Goal: Check status: Check status

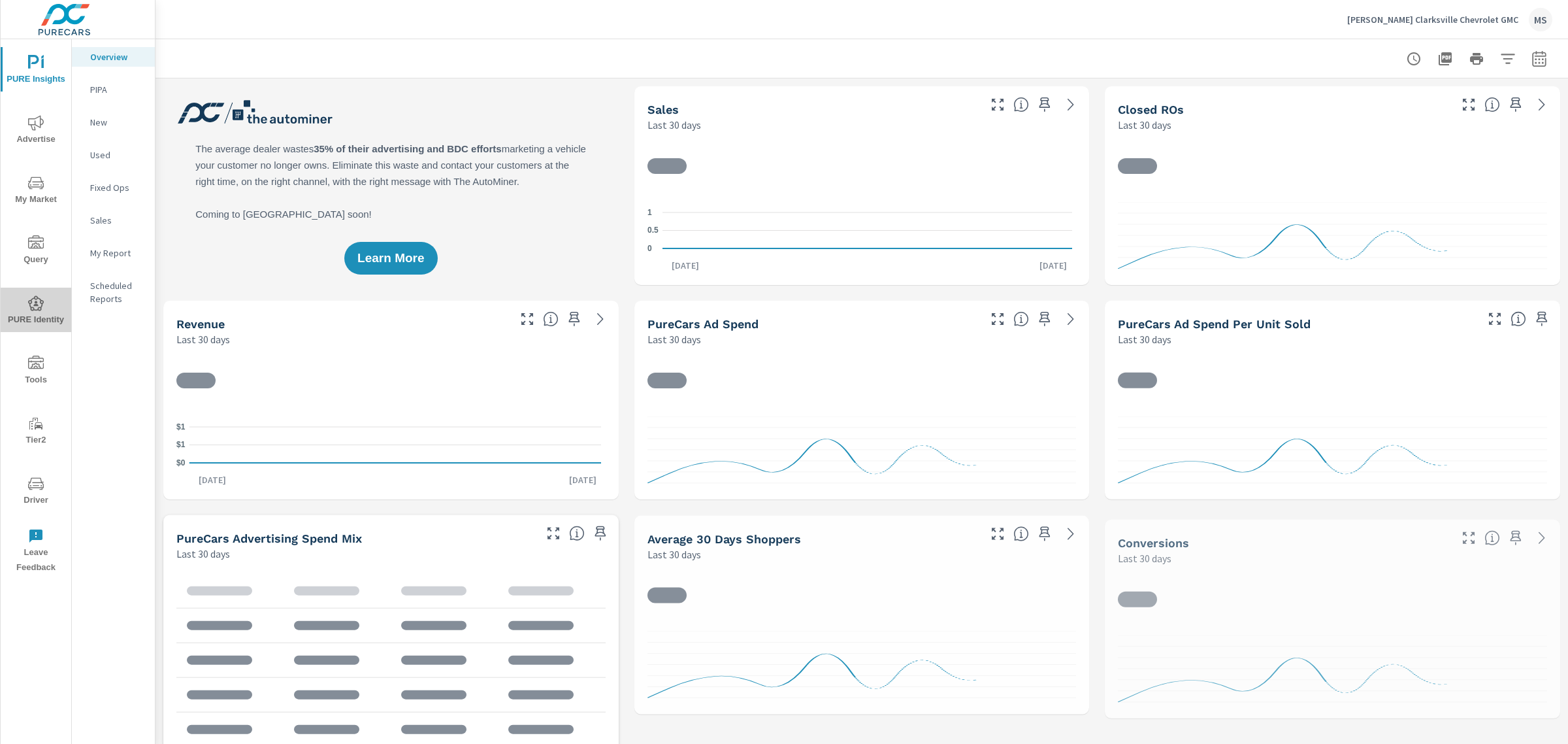
click at [39, 309] on icon "nav menu" at bounding box center [36, 302] width 16 height 15
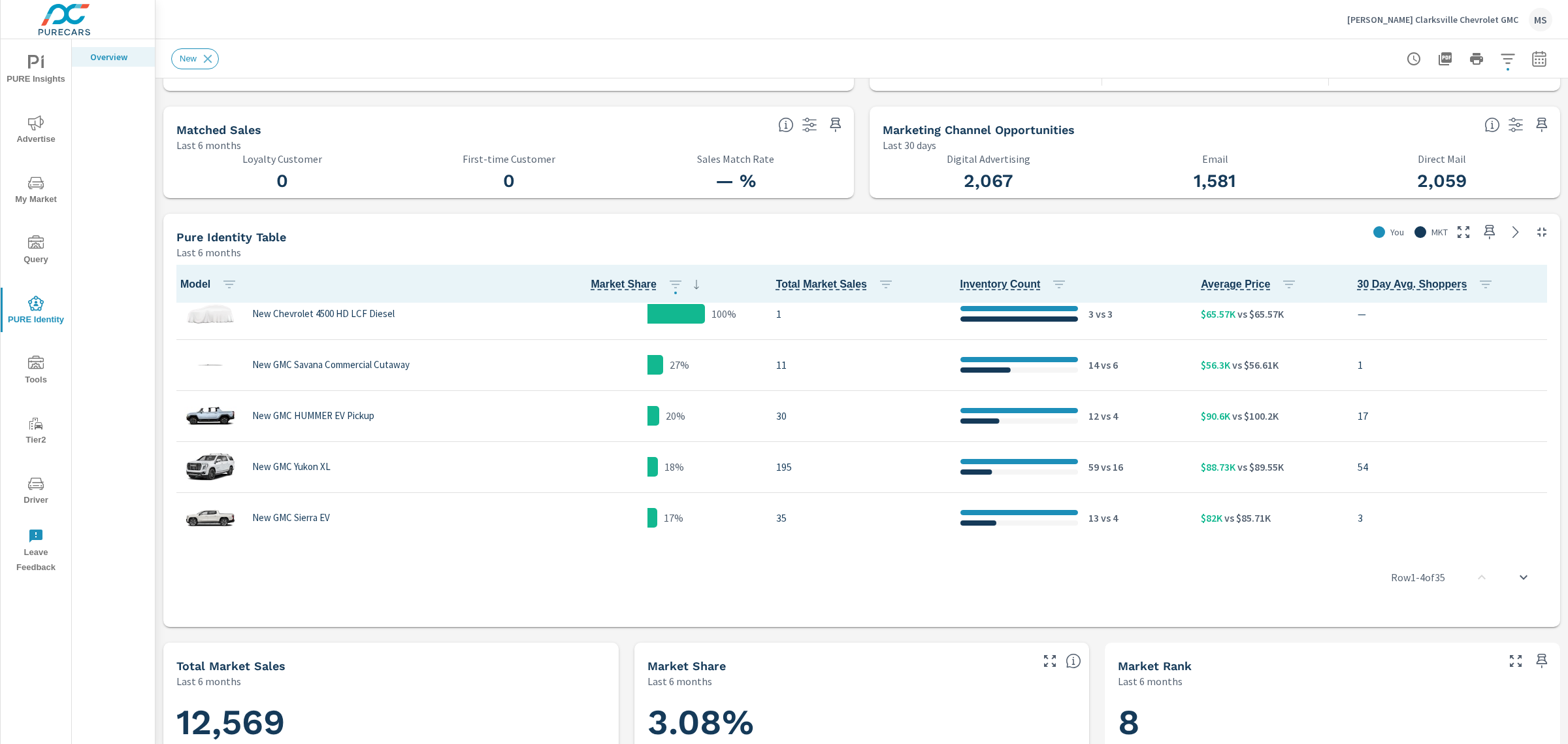
scroll to position [246, 0]
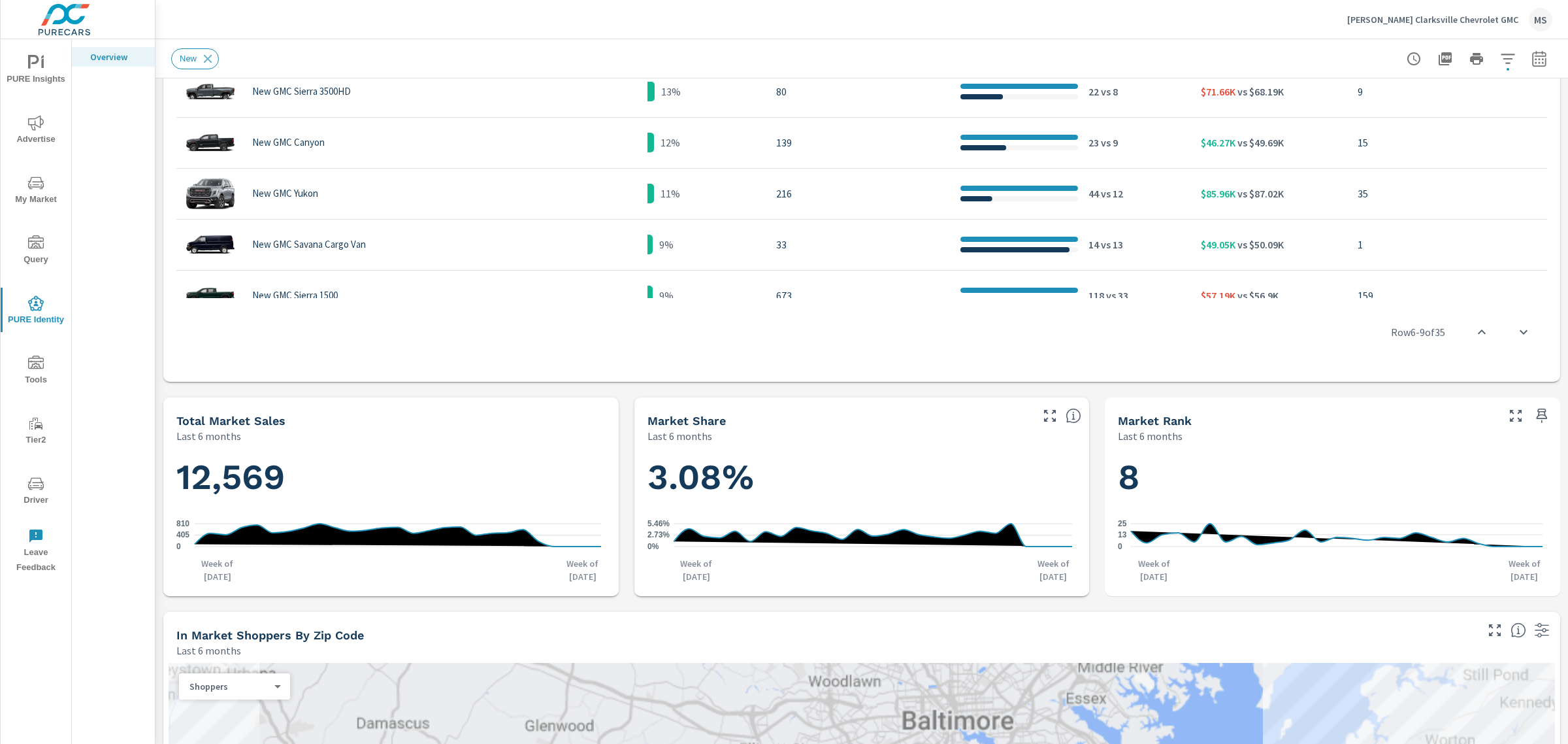
scroll to position [1155, 0]
